Goal: Task Accomplishment & Management: Use online tool/utility

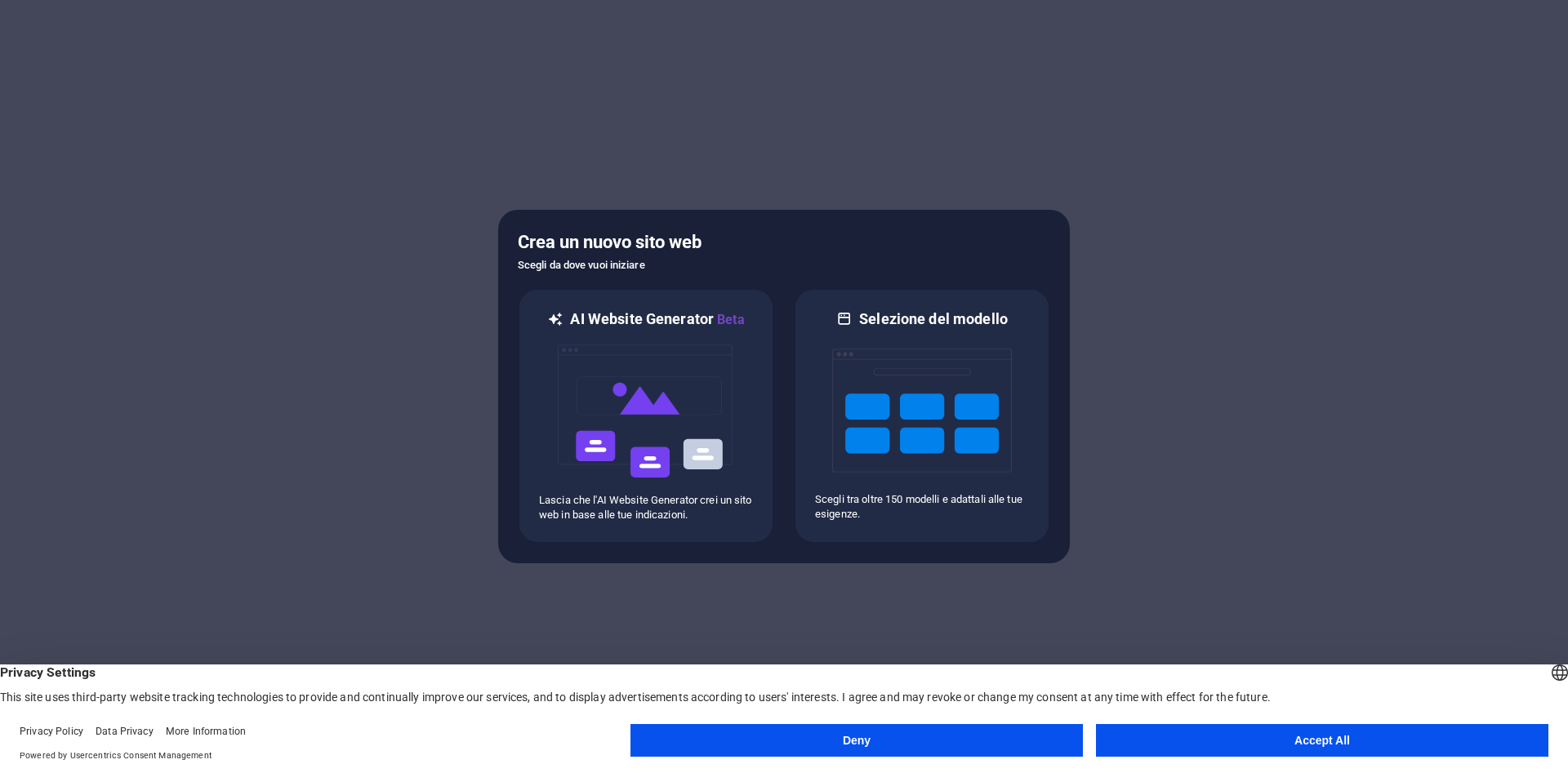
click at [901, 769] on footer "Privacy Policy Data Privacy More Information Powered by Usercentrics Consent Ma…" at bounding box center [784, 743] width 1568 height 59
click at [896, 743] on button "Deny" at bounding box center [856, 740] width 452 height 33
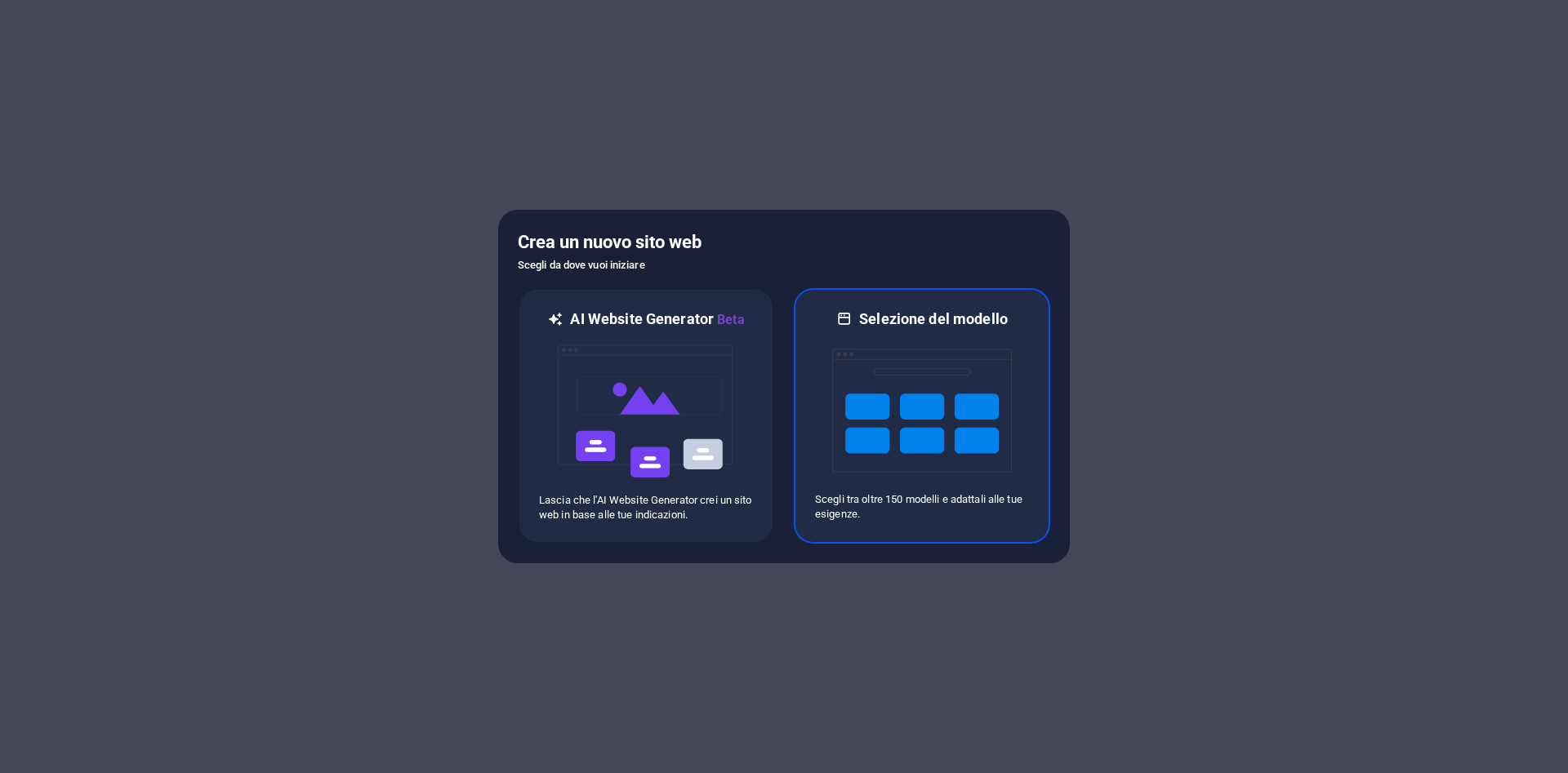
click at [902, 321] on h6 "Selezione del modello" at bounding box center [933, 319] width 149 height 19
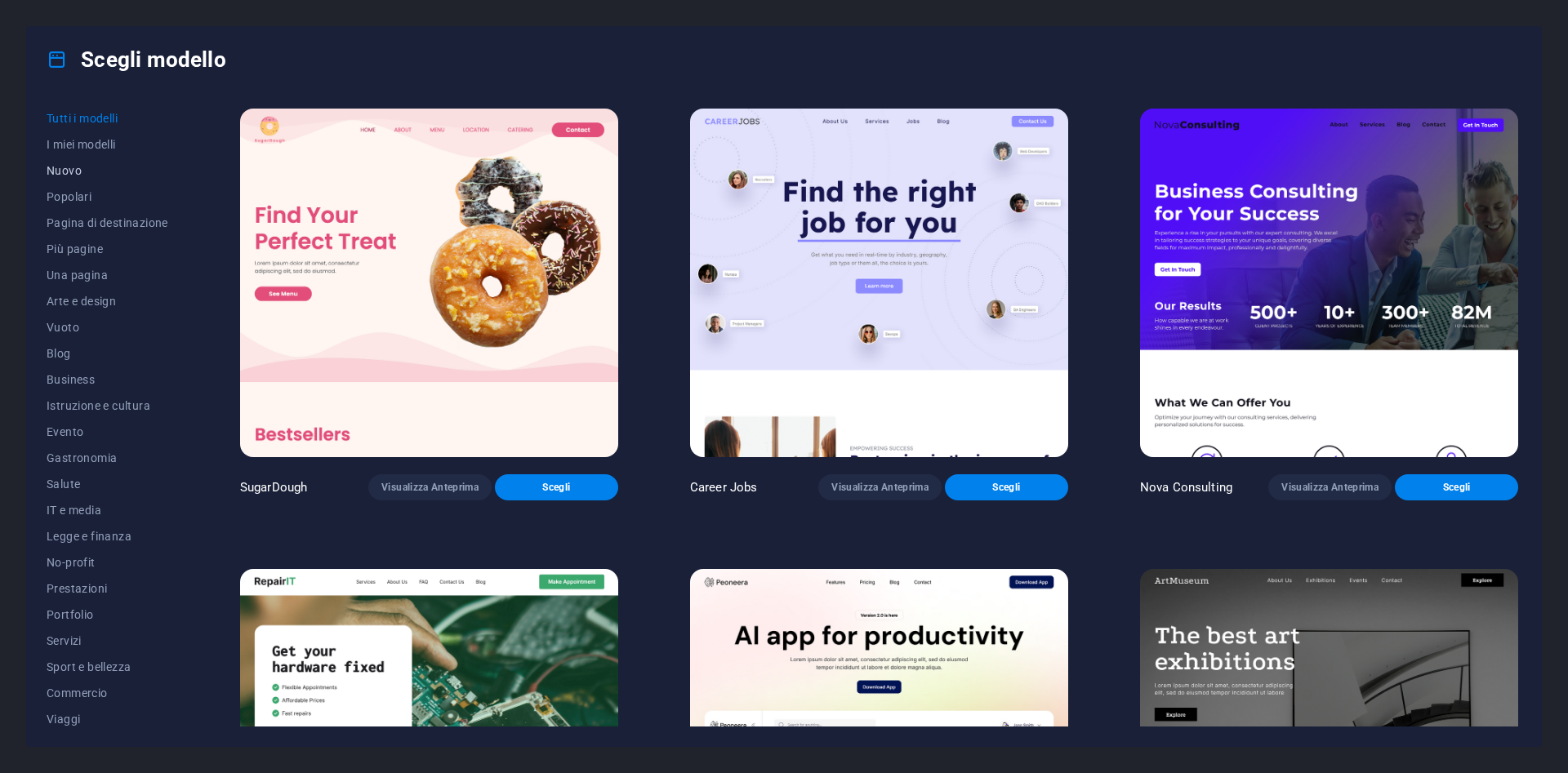
click at [63, 167] on span "Nuovo" at bounding box center [107, 171] width 122 height 13
click at [107, 123] on span "Tutti i modelli" at bounding box center [107, 119] width 122 height 13
click at [74, 161] on button "Nuovo" at bounding box center [107, 170] width 122 height 26
